Goal: Information Seeking & Learning: Learn about a topic

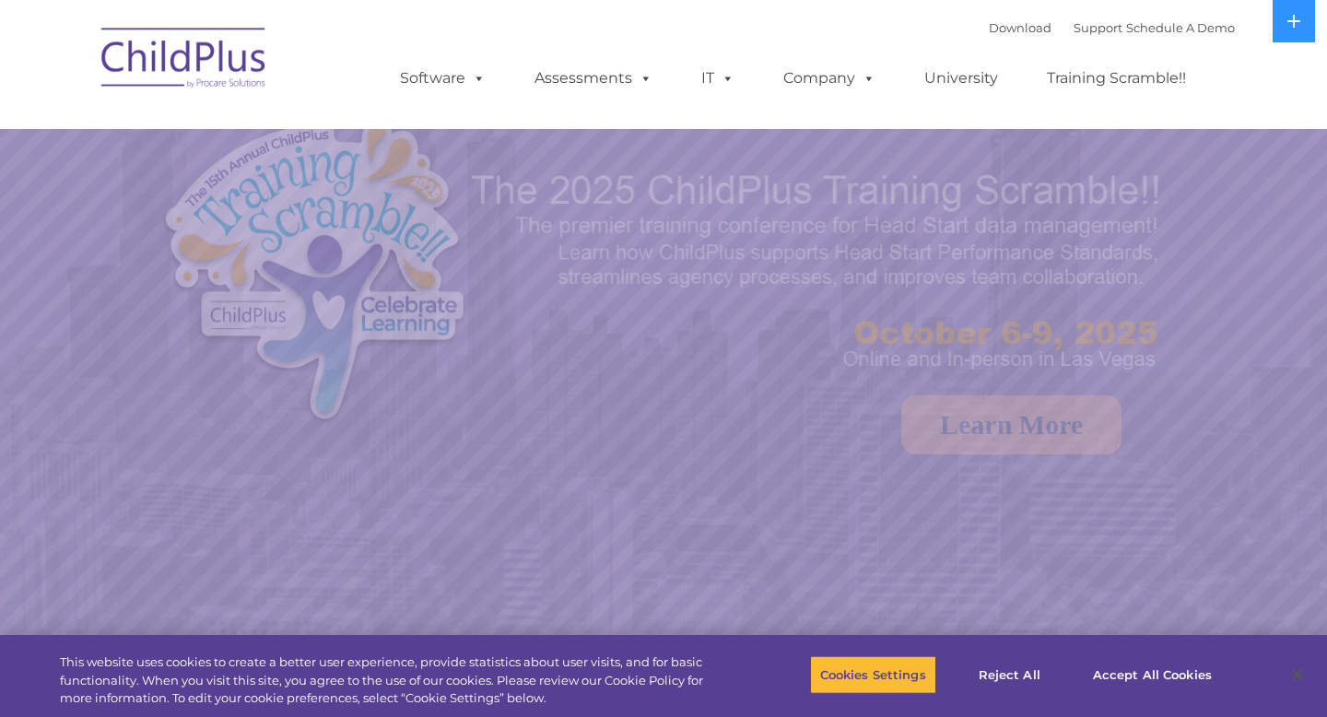
select select "MEDIUM"
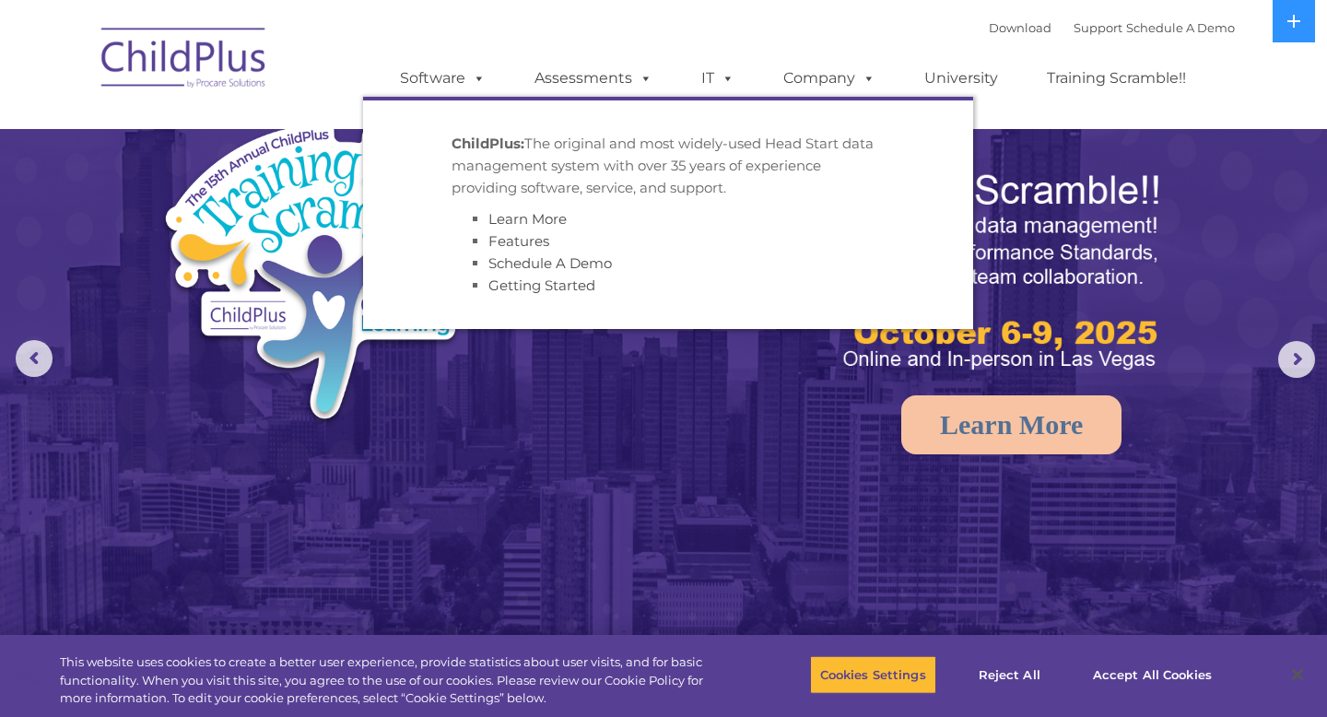
click at [497, 150] on strong "ChildPlus:" at bounding box center [488, 144] width 73 height 18
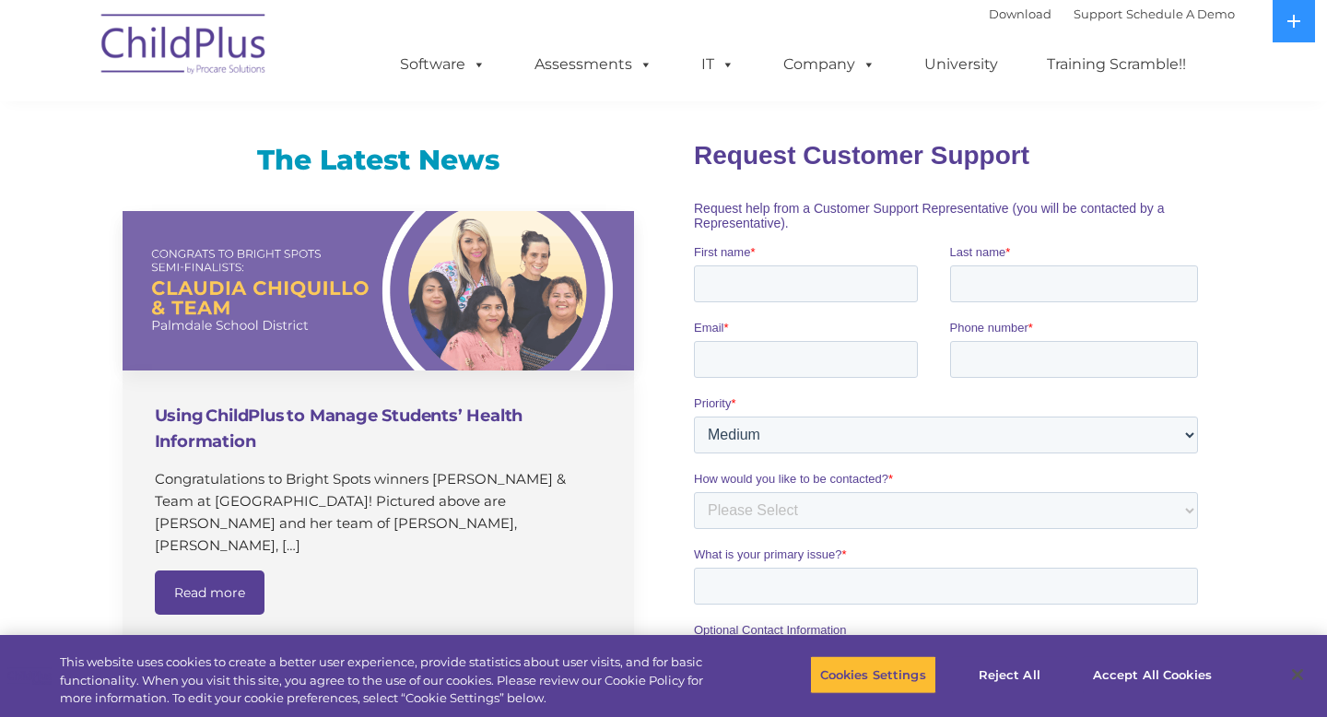
scroll to position [1183, 0]
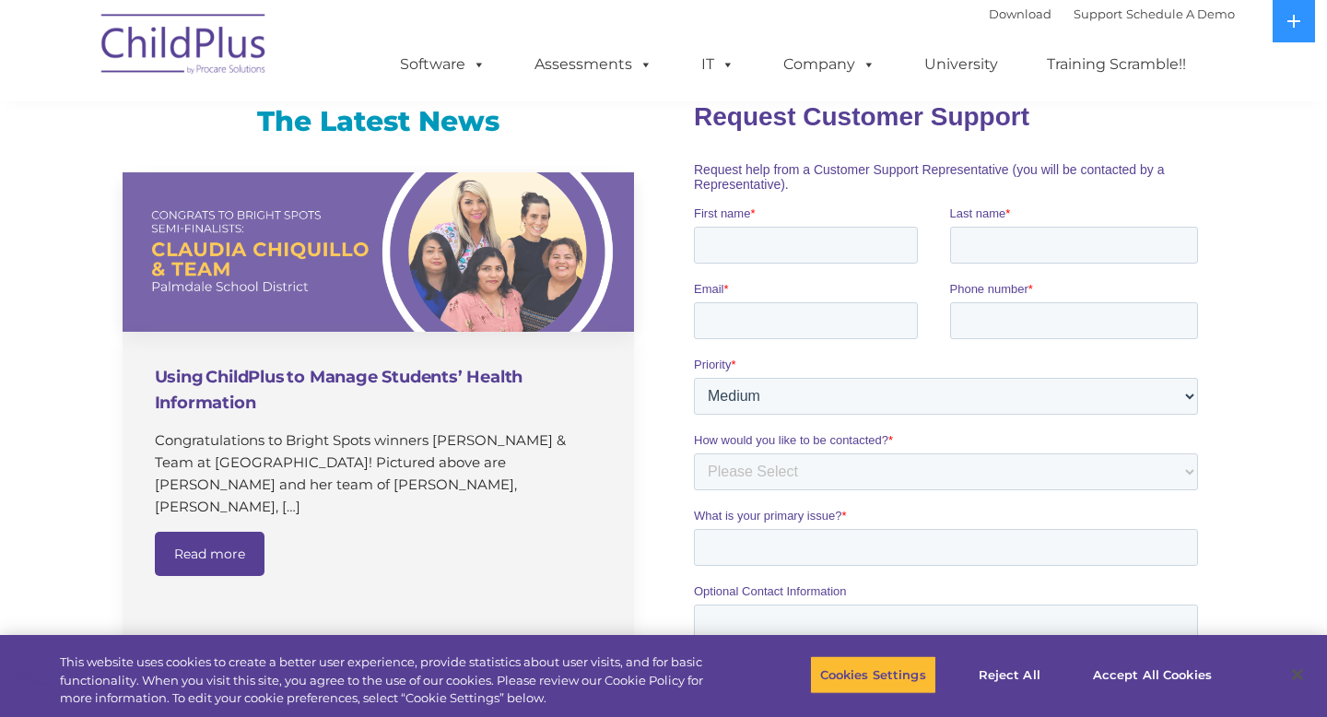
click at [288, 372] on h4 "Using ChildPlus to Manage Students’ Health Information" at bounding box center [381, 390] width 452 height 52
click at [220, 532] on link "Read more" at bounding box center [210, 554] width 110 height 44
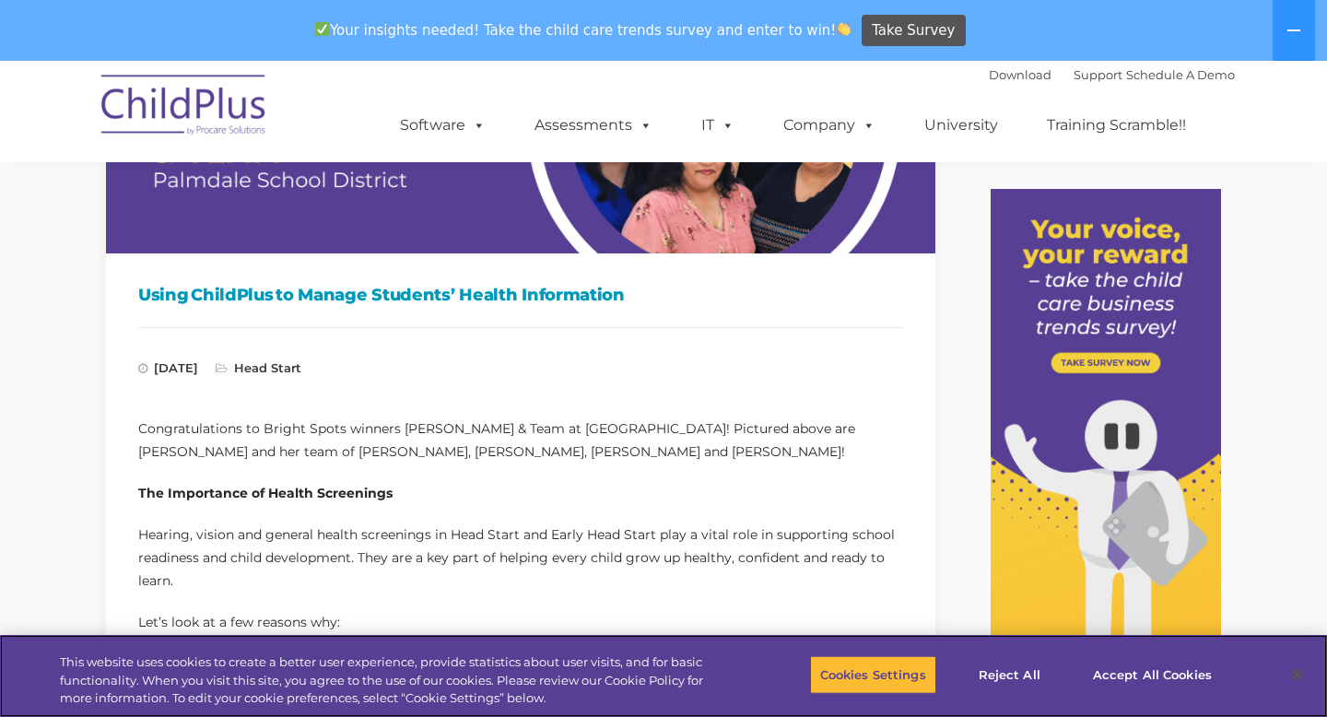
scroll to position [190, 0]
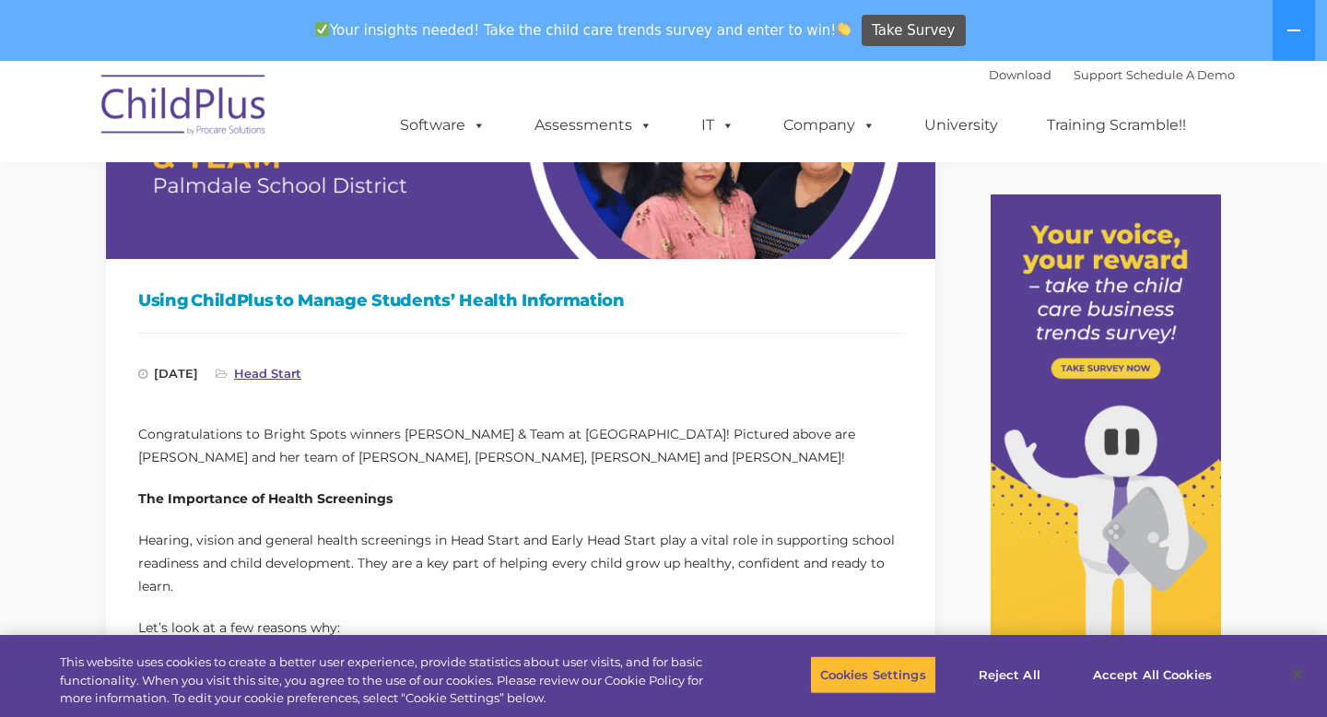
click at [301, 381] on link "Head Start" at bounding box center [267, 373] width 67 height 15
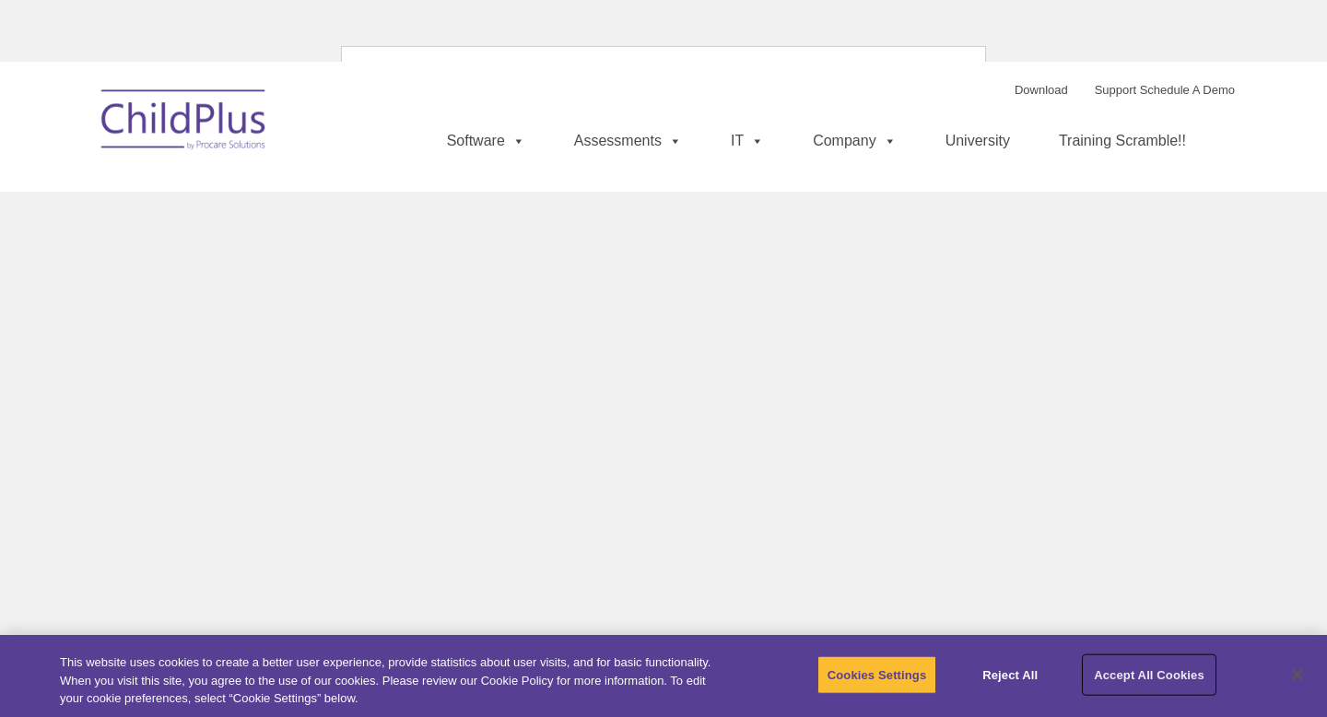
click at [1135, 670] on button "Accept All Cookies" at bounding box center [1149, 674] width 131 height 39
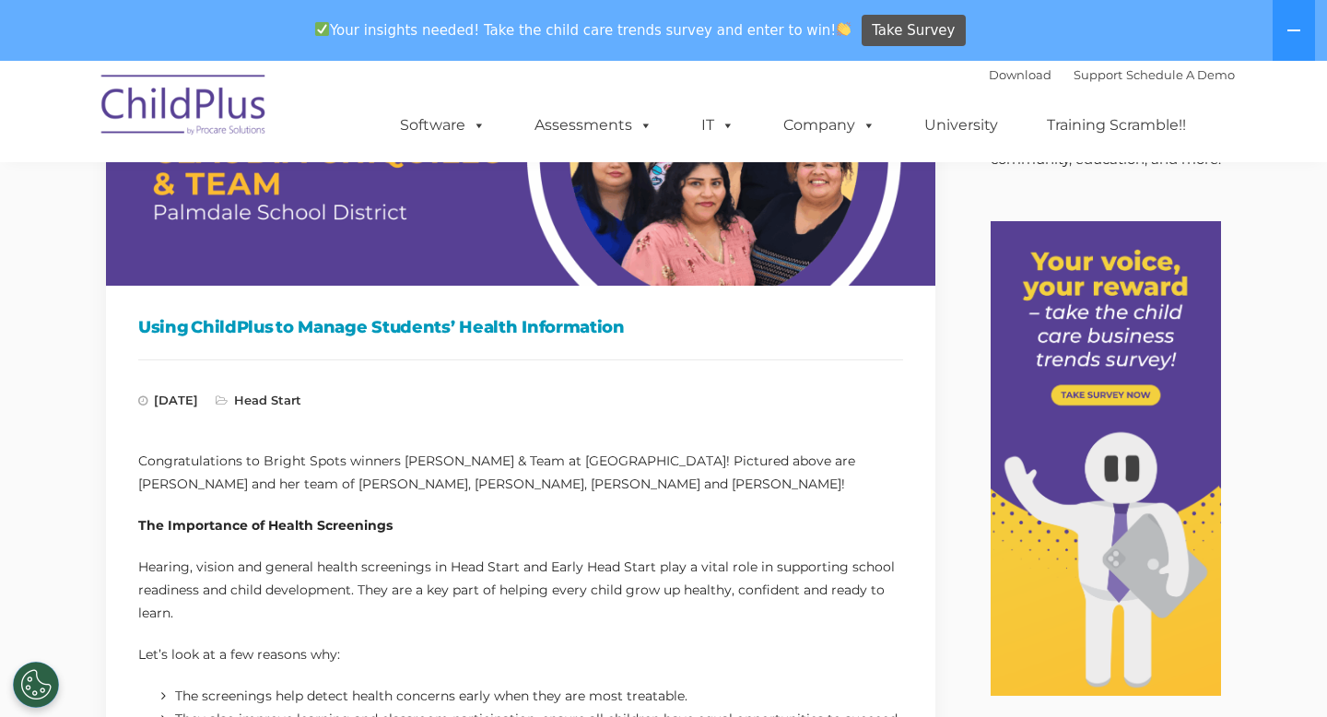
scroll to position [118, 0]
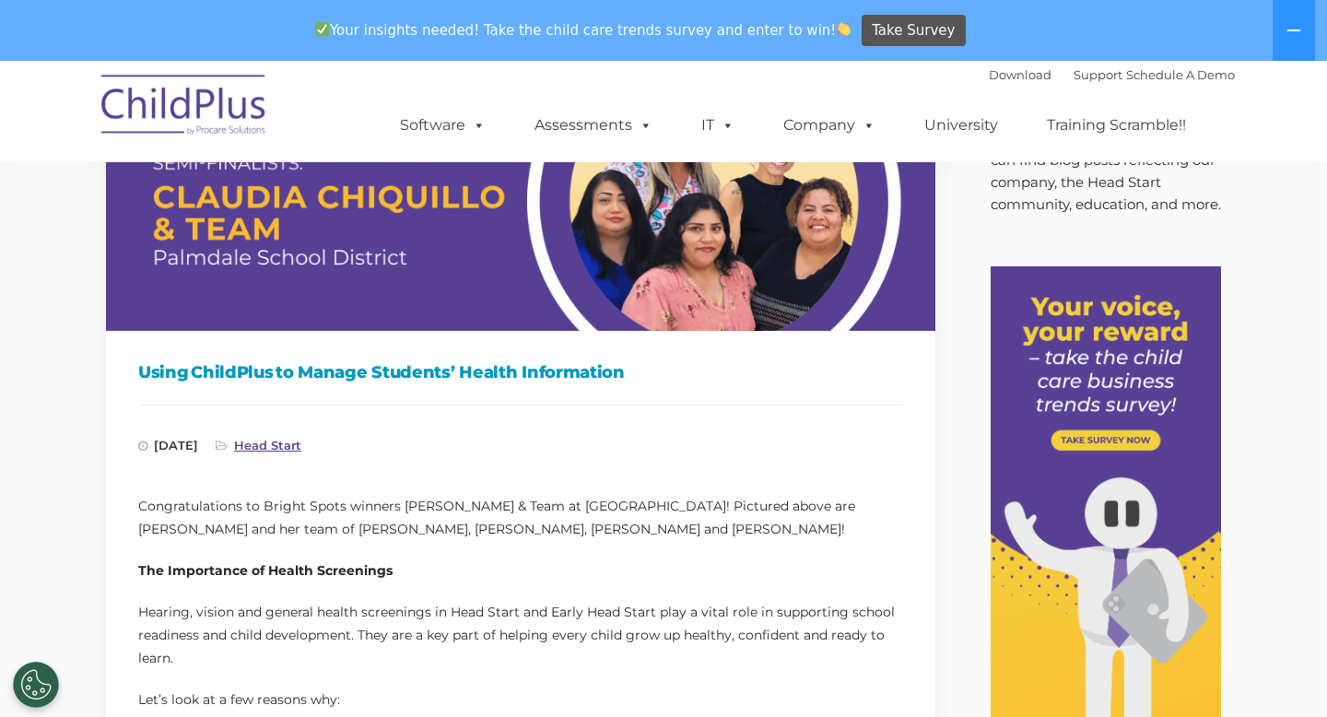
click at [301, 442] on link "Head Start" at bounding box center [267, 445] width 67 height 15
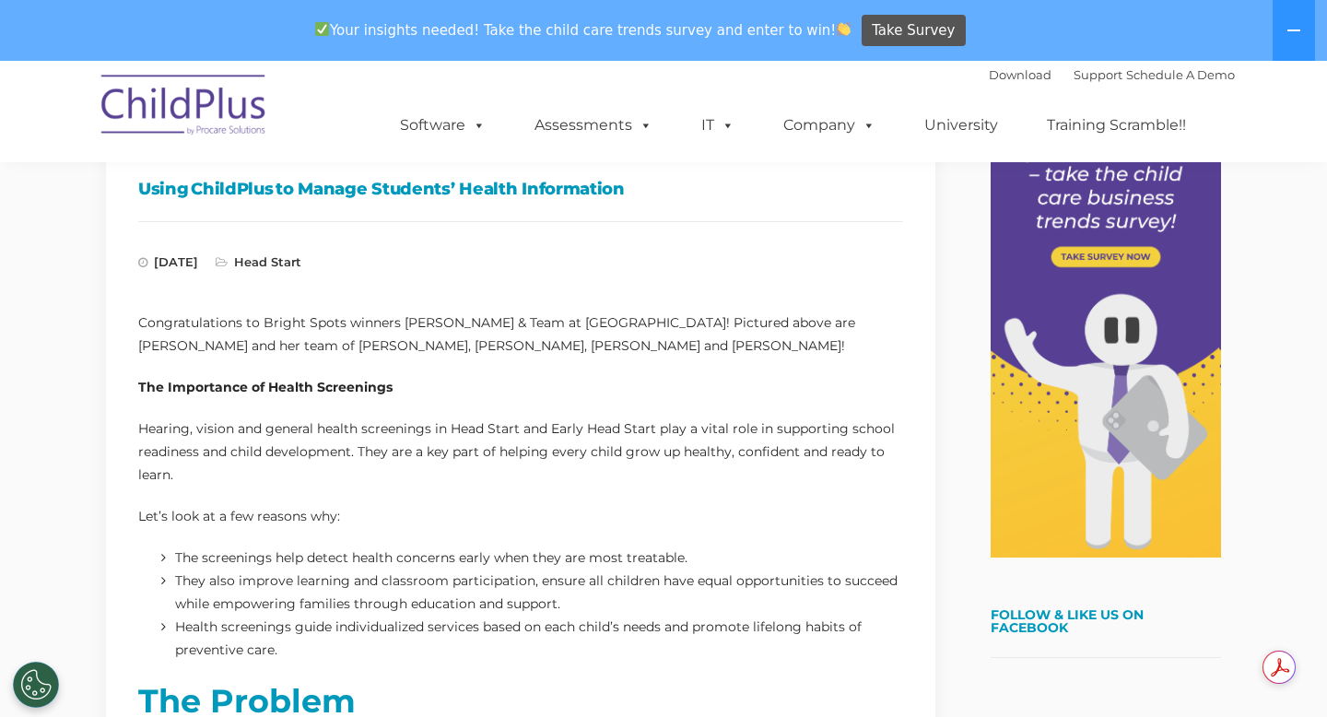
scroll to position [118, 0]
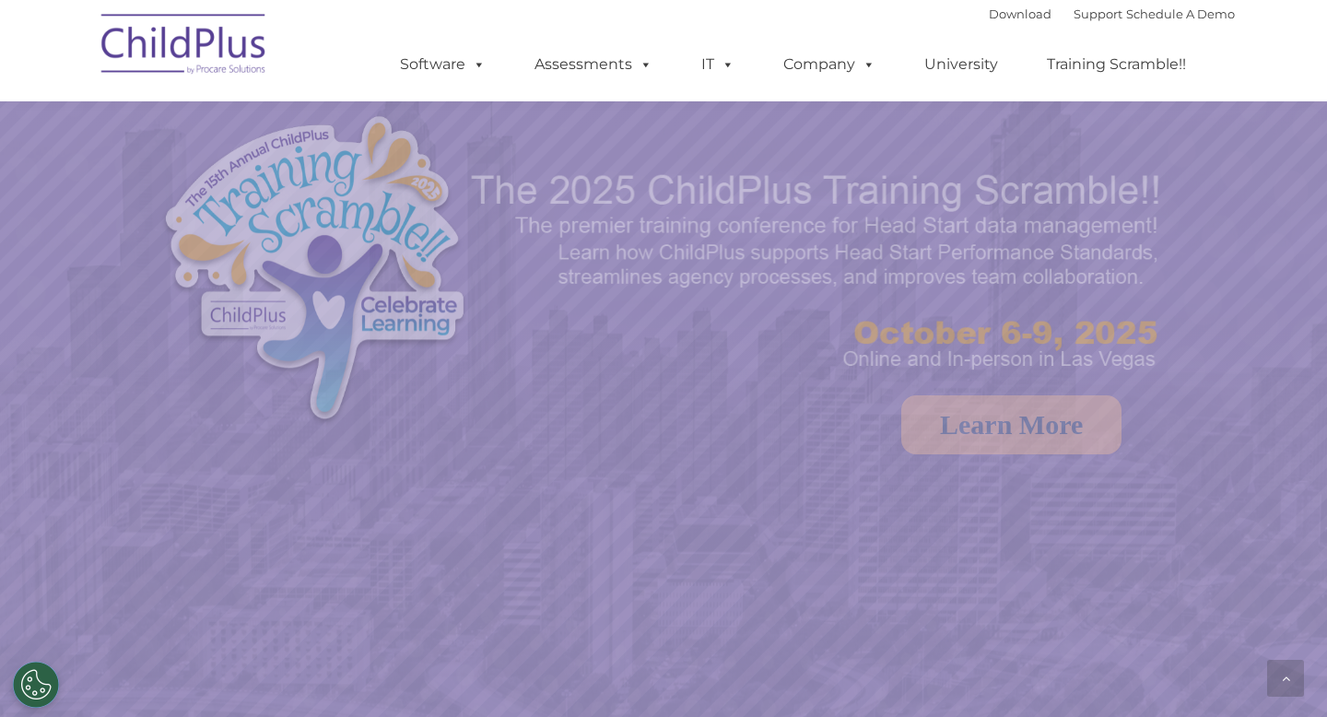
scroll to position [1183, 0]
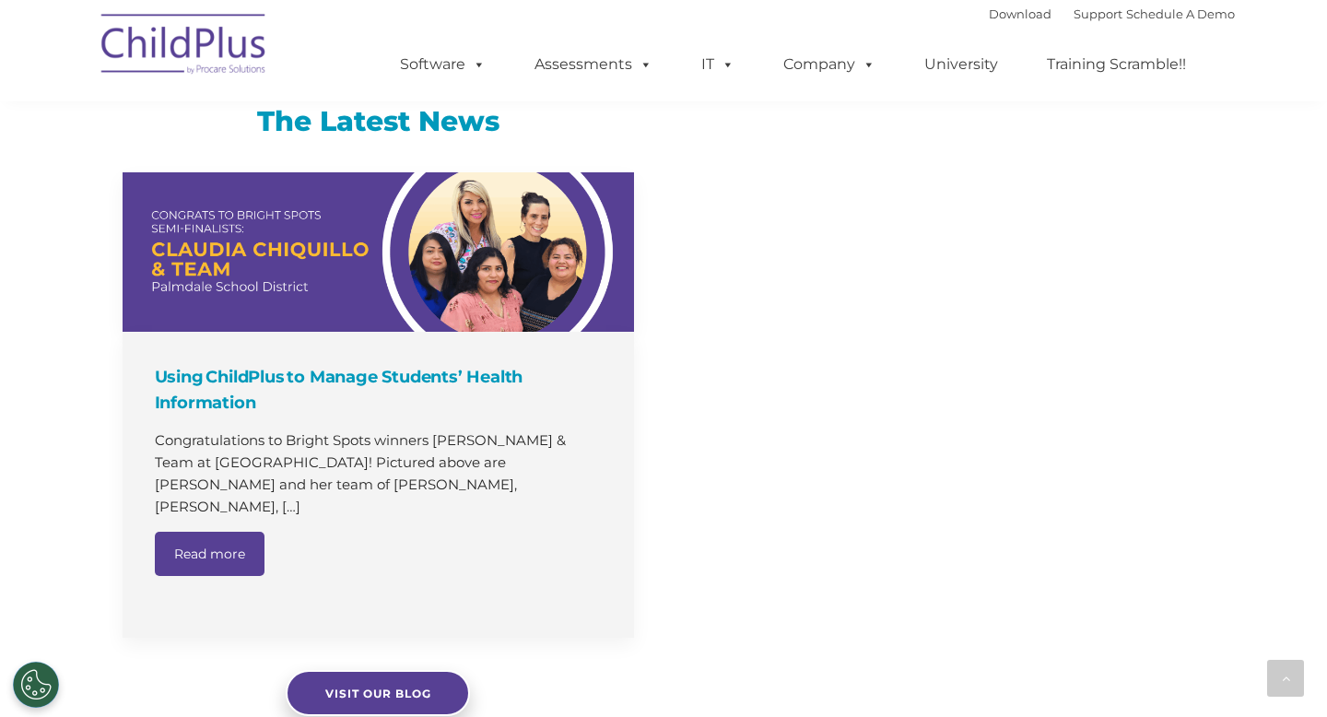
select select "MEDIUM"
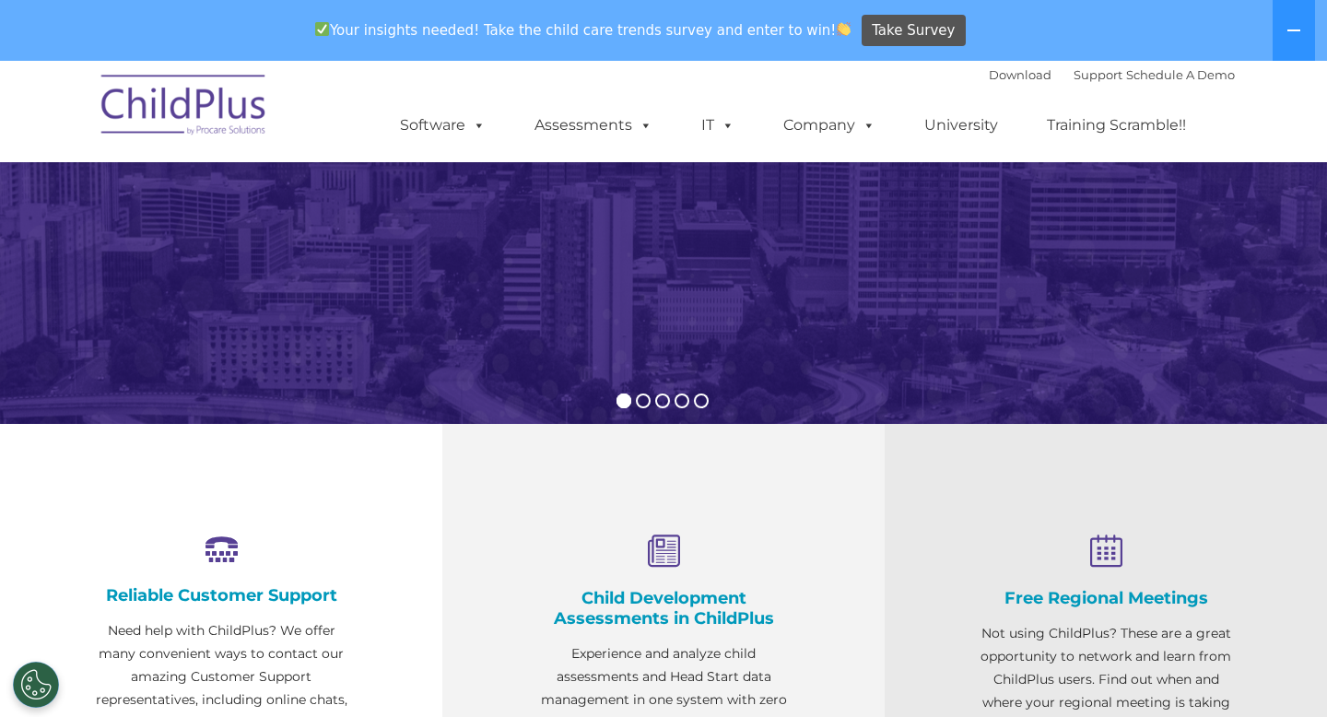
scroll to position [0, 0]
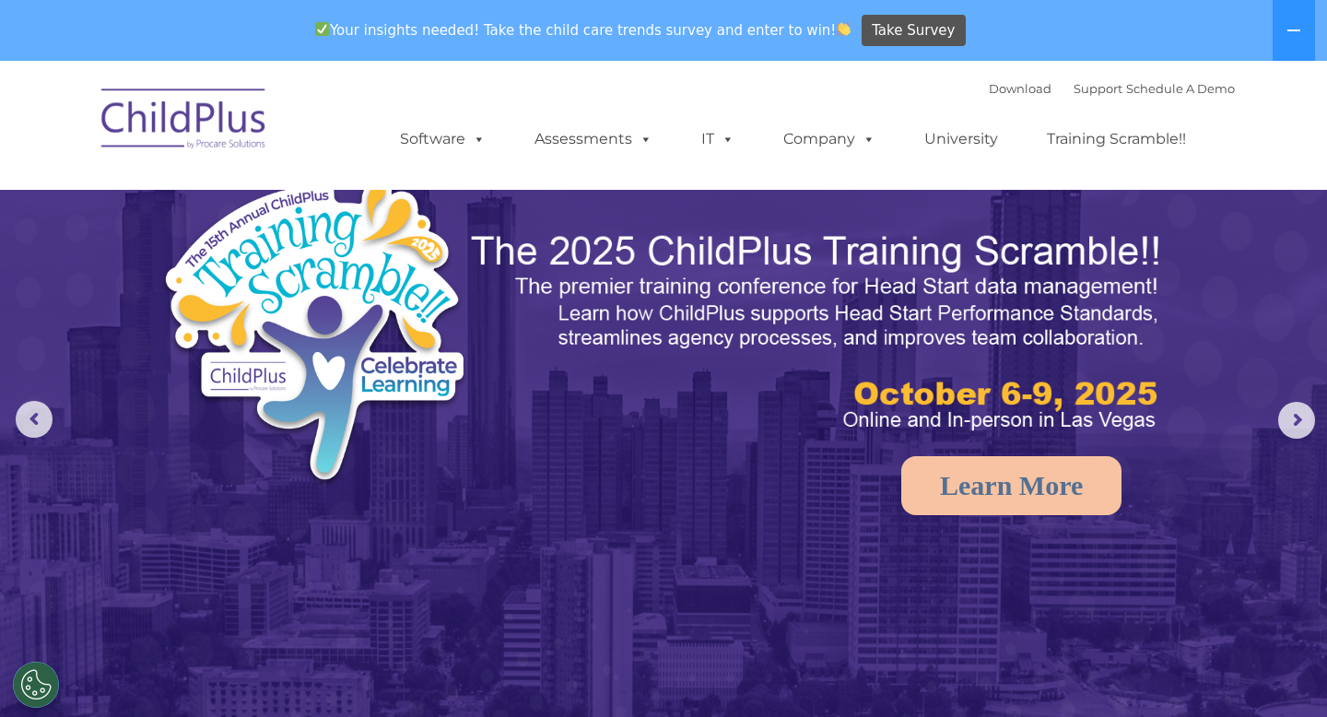
click at [246, 129] on img at bounding box center [184, 122] width 184 height 92
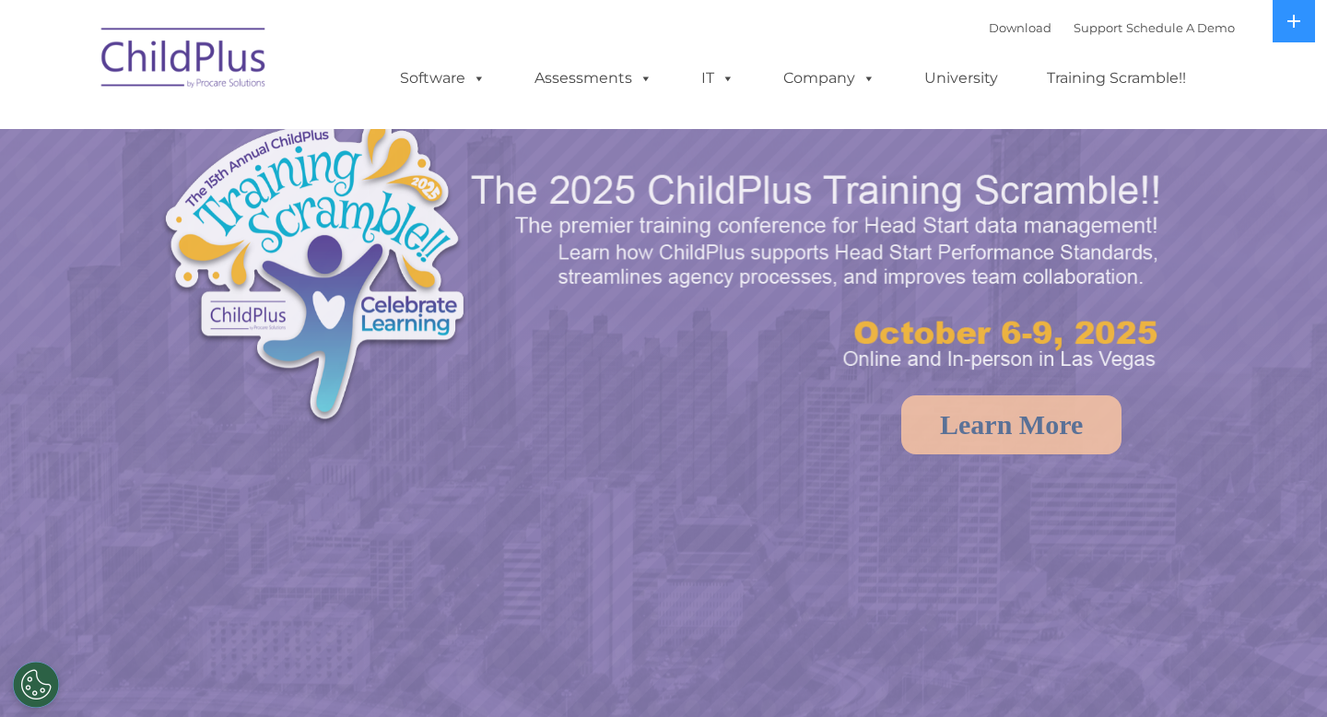
select select "MEDIUM"
